Goal: Information Seeking & Learning: Learn about a topic

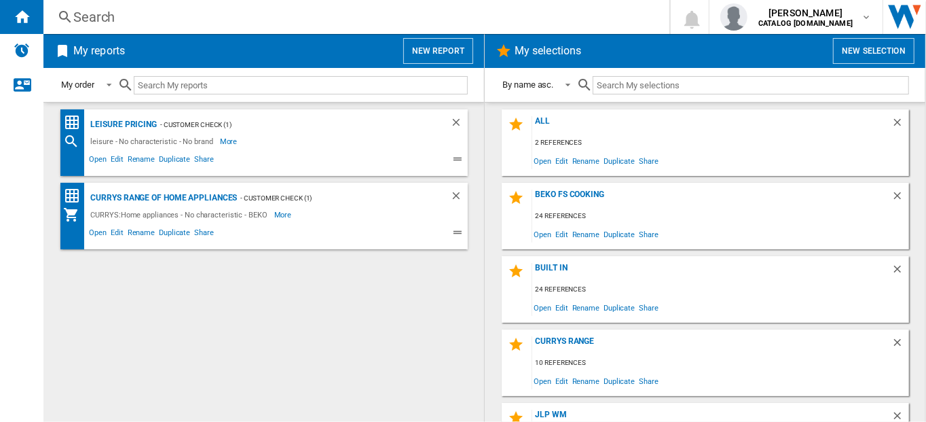
click at [92, 17] on div "Search" at bounding box center [353, 16] width 561 height 19
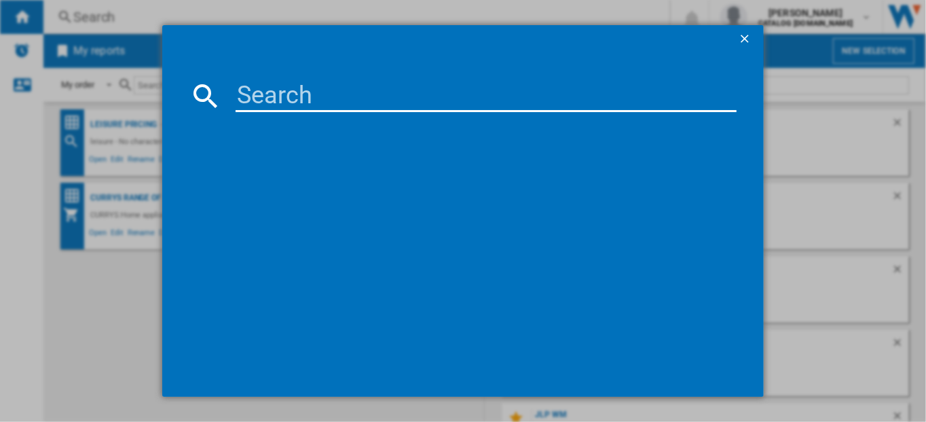
click at [265, 101] on input at bounding box center [487, 95] width 502 height 33
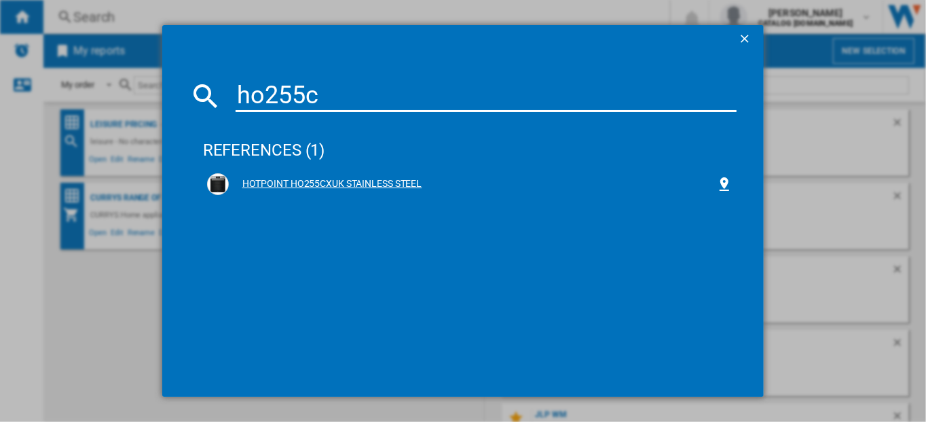
type input "ho255c"
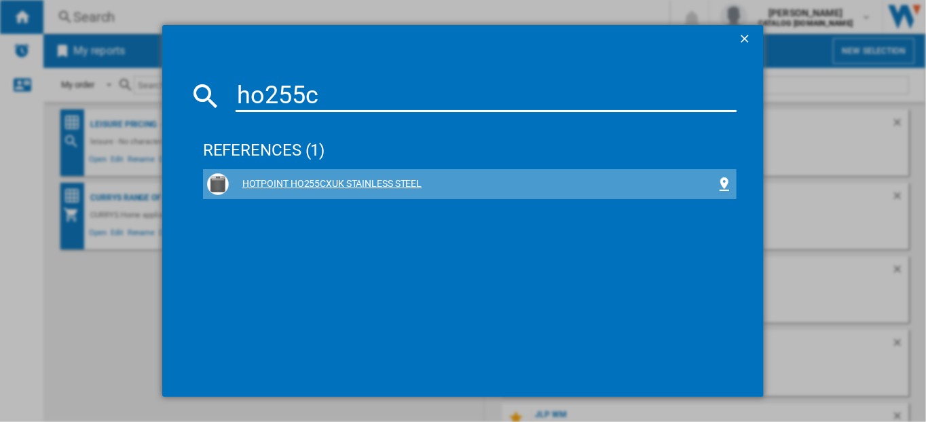
click at [267, 184] on div "HOTPOINT HO255CXUK STAINLESS STEEL" at bounding box center [473, 184] width 488 height 14
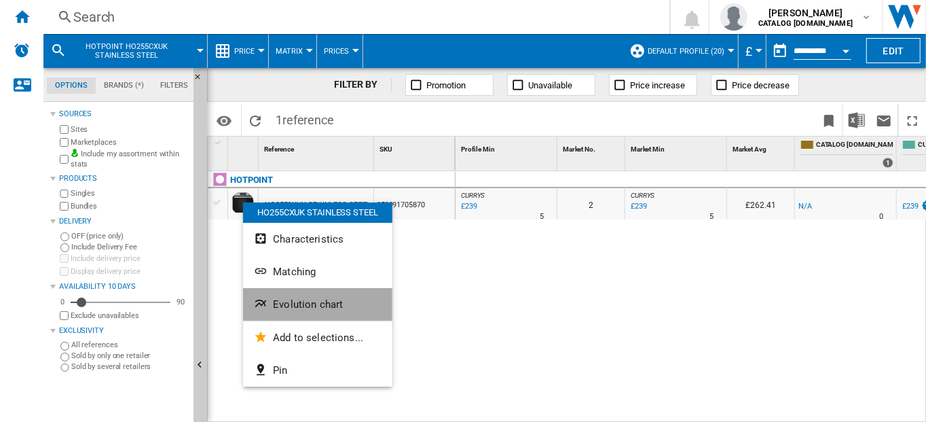
click at [284, 304] on span "Evolution chart" at bounding box center [308, 304] width 70 height 12
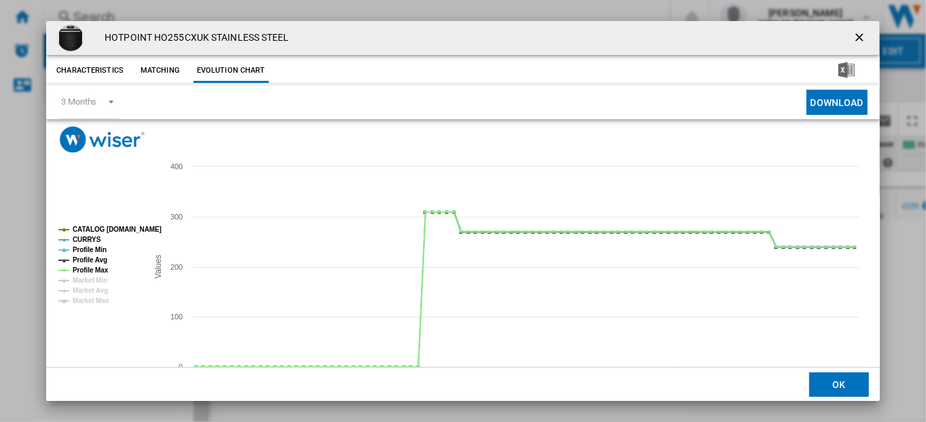
click at [853, 33] on ng-md-icon "getI18NText('BUTTONS.CLOSE_DIALOG')" at bounding box center [861, 39] width 16 height 16
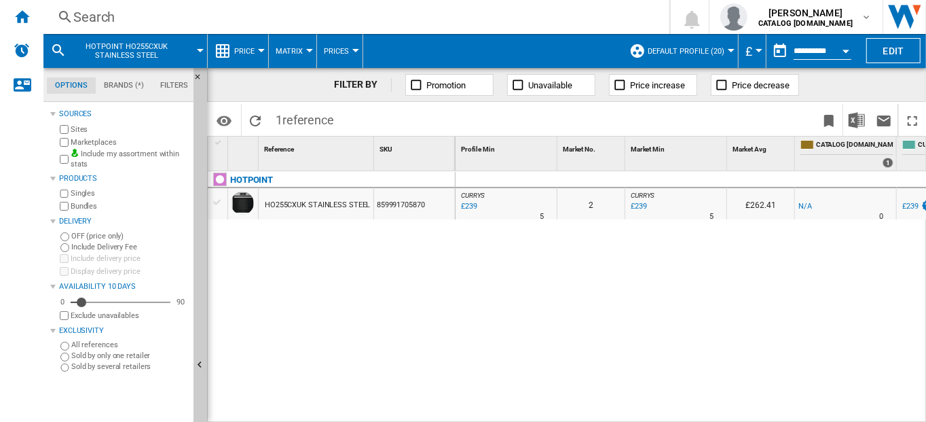
click at [91, 16] on div "Search" at bounding box center [353, 16] width 561 height 19
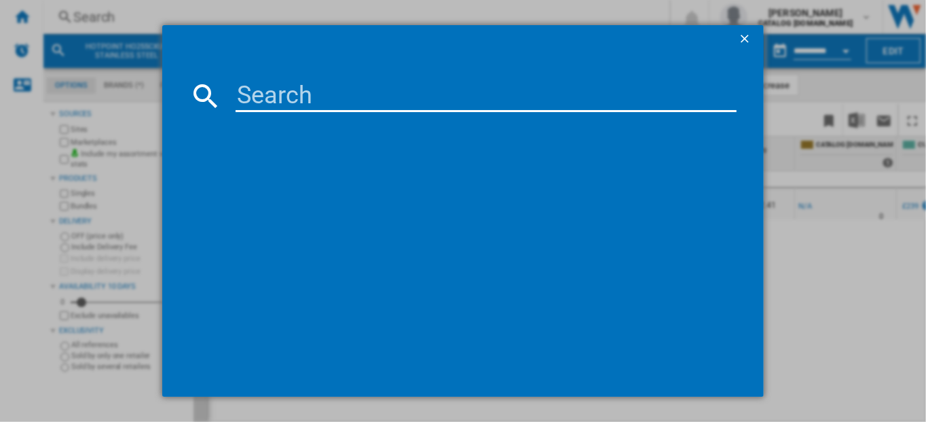
click at [247, 99] on input at bounding box center [487, 95] width 502 height 33
paste input "HOI4S8CM0XUK"
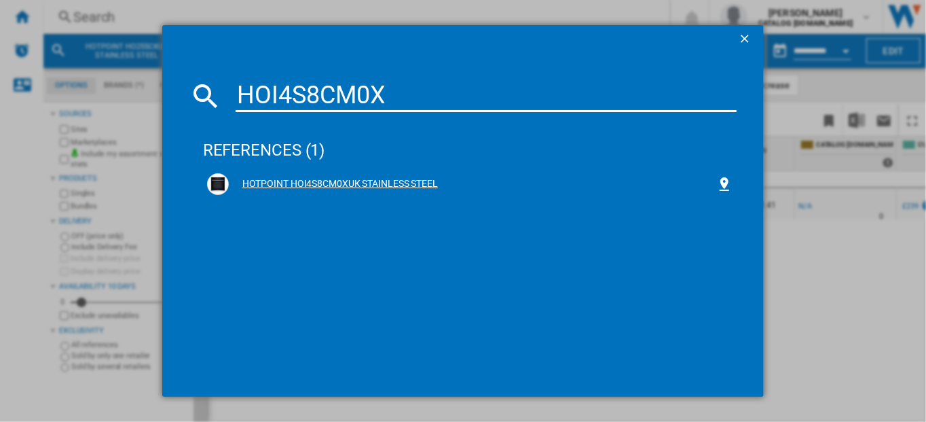
type input "HOI4S8CM0X"
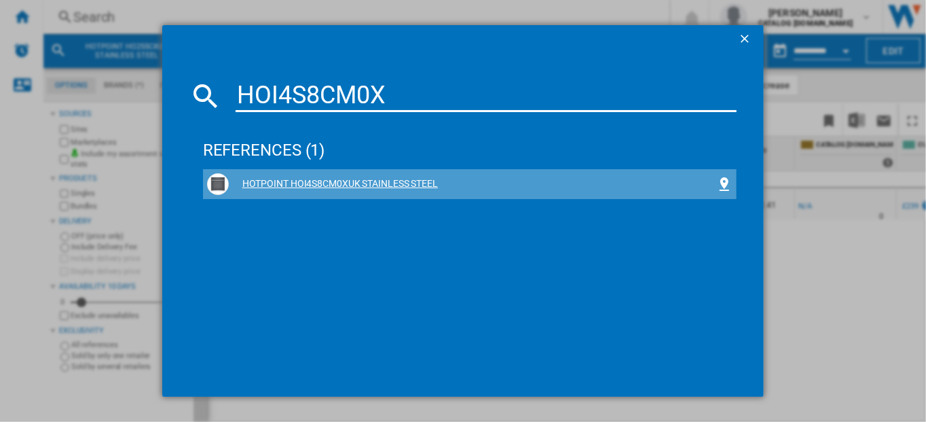
click at [260, 181] on div "HOTPOINT HOI4S8CM0XUK STAINLESS STEEL" at bounding box center [473, 184] width 488 height 14
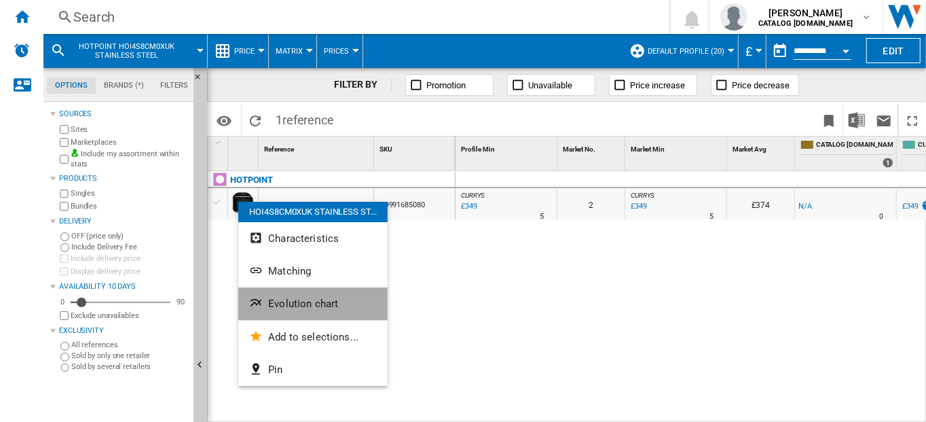
click at [291, 305] on span "Evolution chart" at bounding box center [303, 303] width 70 height 12
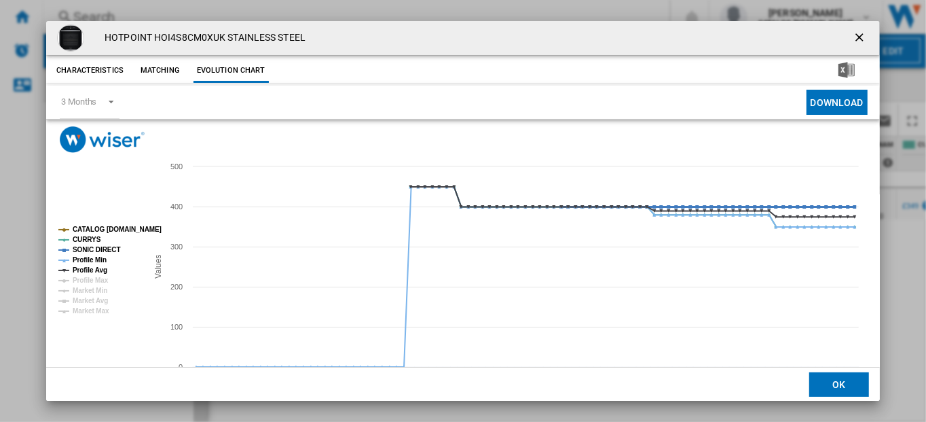
click at [94, 248] on tspan "SONIC DIRECT" at bounding box center [97, 249] width 48 height 7
click at [92, 258] on tspan "Profile Min" at bounding box center [90, 259] width 34 height 7
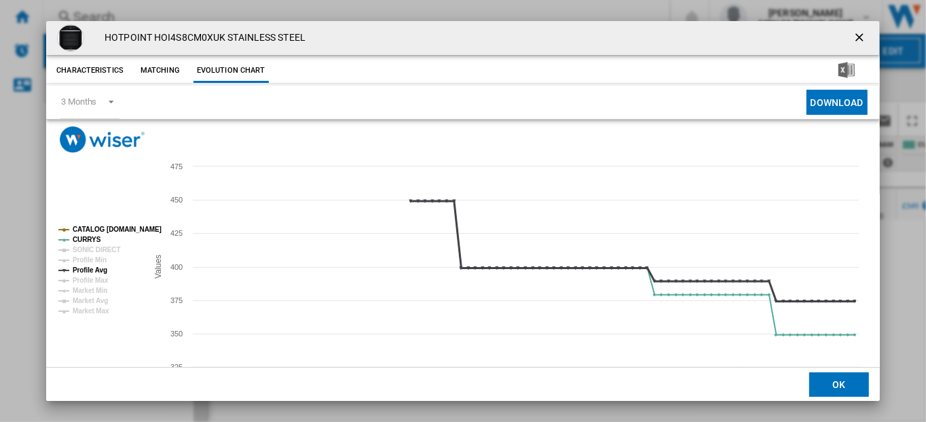
click at [90, 267] on tspan "Profile Avg" at bounding box center [90, 269] width 35 height 7
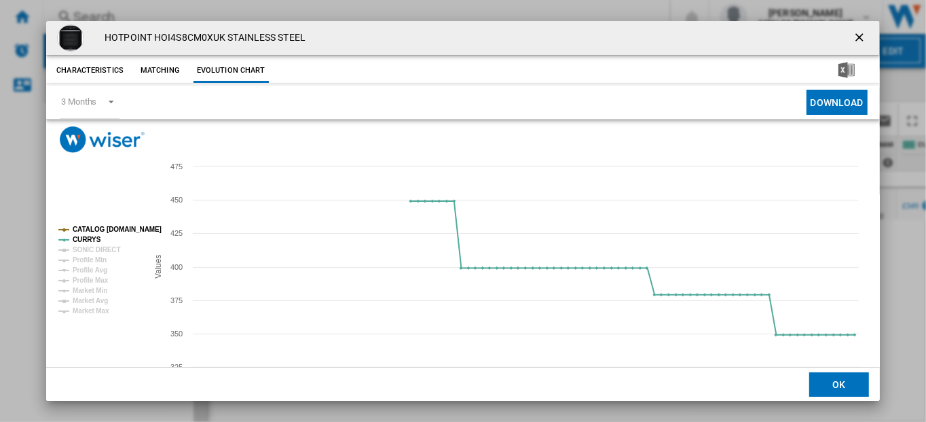
click at [109, 230] on tspan "CATALOG [DOMAIN_NAME]" at bounding box center [117, 228] width 89 height 7
click at [84, 247] on tspan "SONIC DIRECT" at bounding box center [97, 249] width 48 height 7
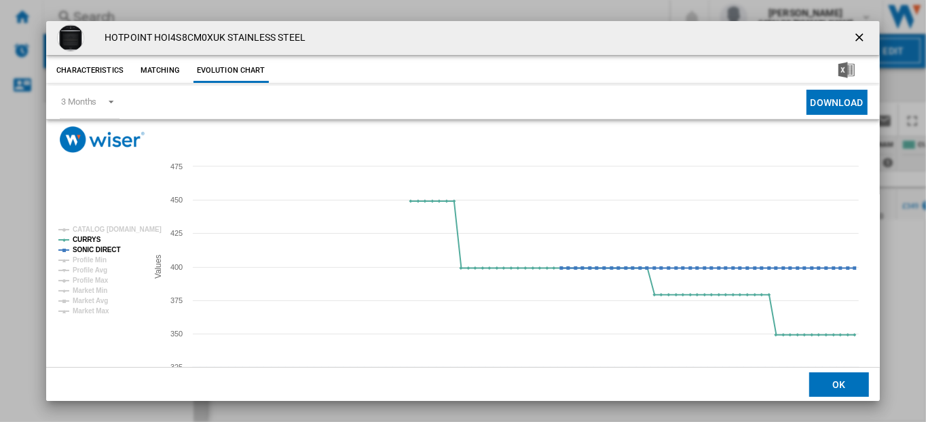
click at [853, 36] on ng-md-icon "getI18NText('BUTTONS.CLOSE_DIALOG')" at bounding box center [861, 39] width 16 height 16
